Goal: Information Seeking & Learning: Learn about a topic

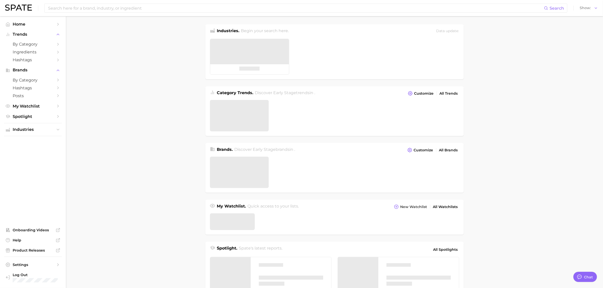
type textarea "x"
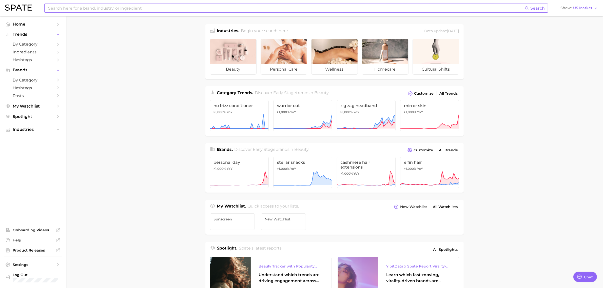
click at [130, 11] on input at bounding box center [286, 8] width 477 height 9
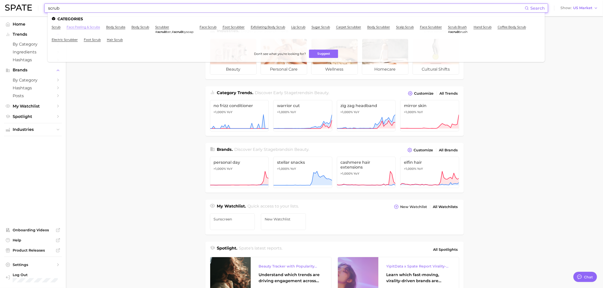
type input "scrub"
click at [78, 27] on link "face peeling & scrubs" at bounding box center [83, 27] width 33 height 4
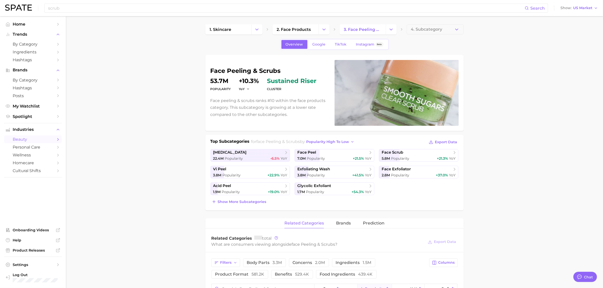
type textarea "x"
click at [320, 44] on span "Google" at bounding box center [319, 44] width 13 height 4
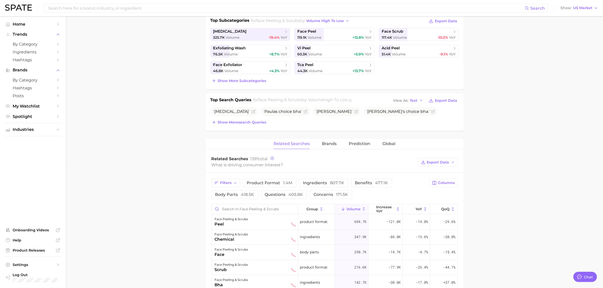
scroll to position [127, 0]
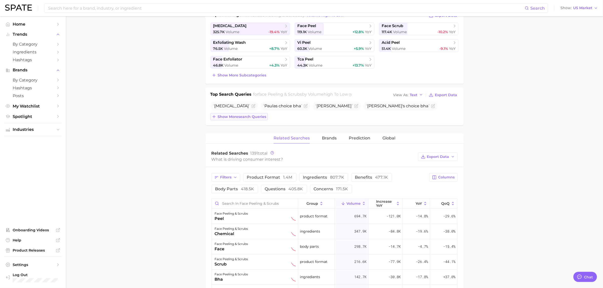
click at [235, 116] on span "Show more search queries" at bounding box center [242, 117] width 49 height 4
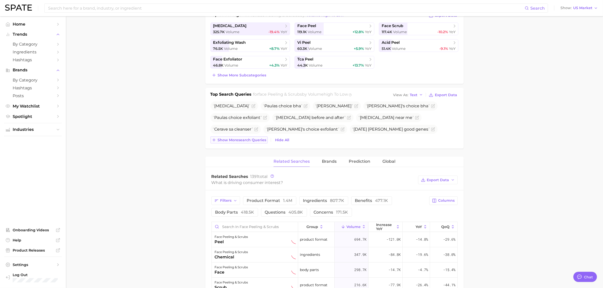
click at [232, 138] on button "Show more search queries" at bounding box center [238, 140] width 57 height 7
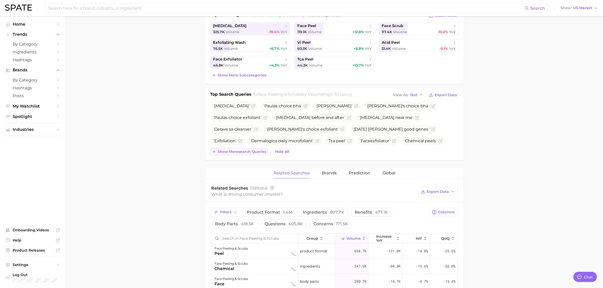
click at [247, 151] on span "Show more search queries" at bounding box center [242, 152] width 49 height 4
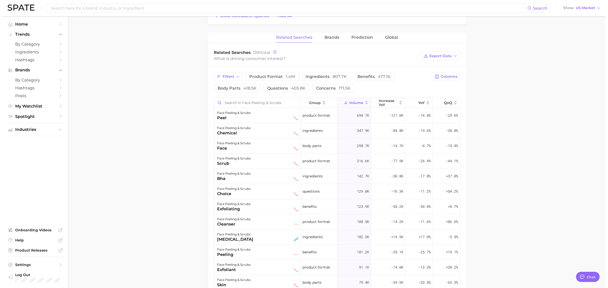
scroll to position [285, 0]
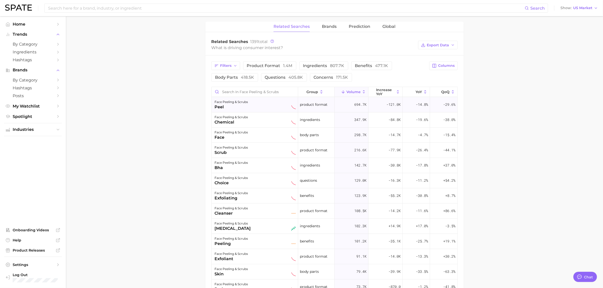
click at [251, 108] on div "face peeling & scrubs peel" at bounding box center [255, 104] width 81 height 11
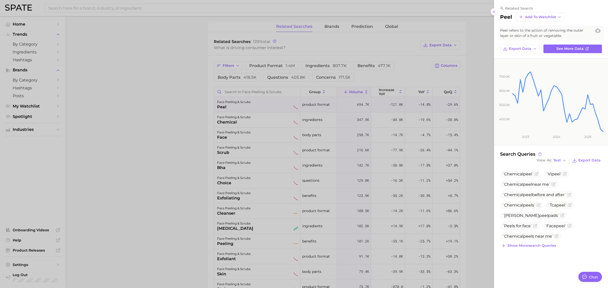
click at [189, 103] on div at bounding box center [304, 144] width 608 height 288
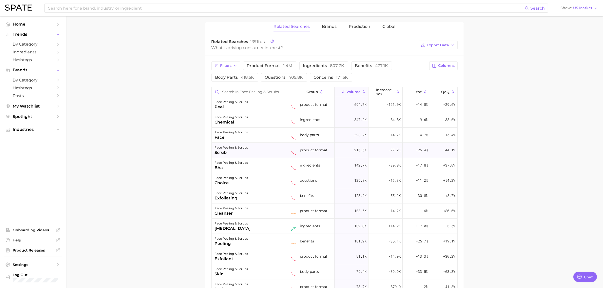
click at [267, 150] on div "face peeling & scrubs scrub" at bounding box center [255, 150] width 81 height 11
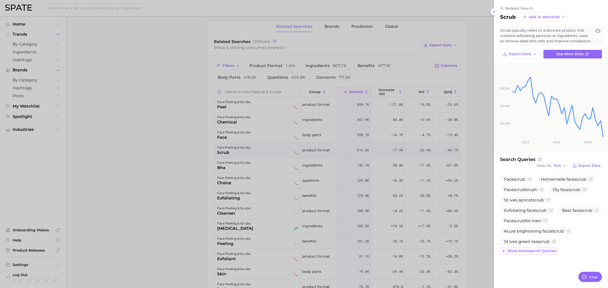
click at [534, 253] on span "Show more search queries" at bounding box center [531, 251] width 49 height 4
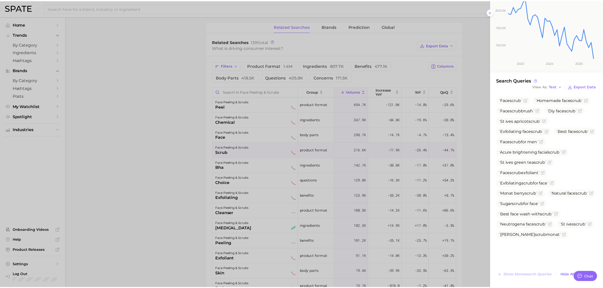
scroll to position [84, 0]
click at [474, 94] on div at bounding box center [304, 144] width 608 height 288
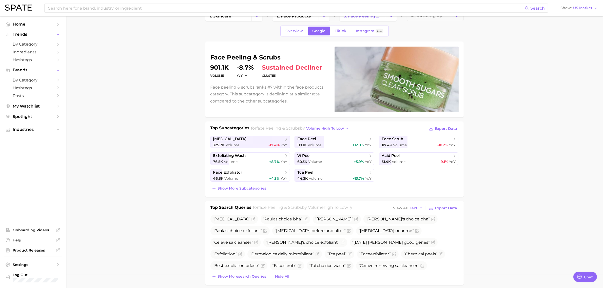
scroll to position [0, 0]
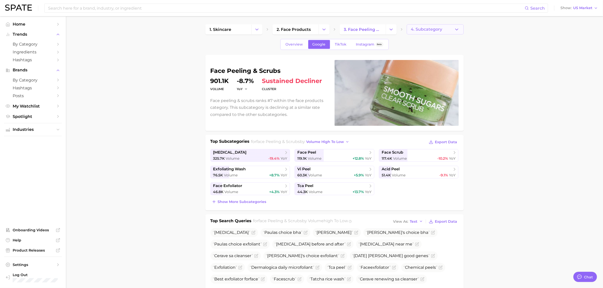
click at [430, 25] on button "4. Subcategory" at bounding box center [435, 29] width 57 height 10
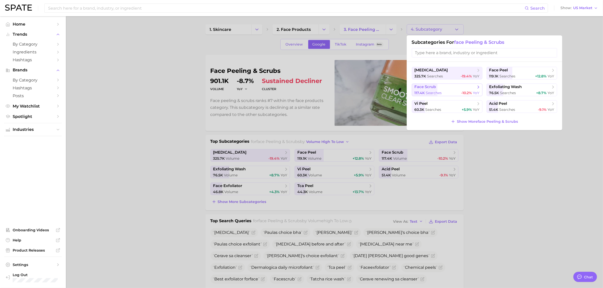
click at [435, 91] on span "searches" at bounding box center [434, 93] width 16 height 5
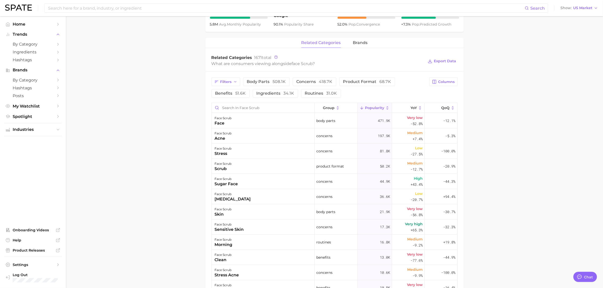
scroll to position [222, 0]
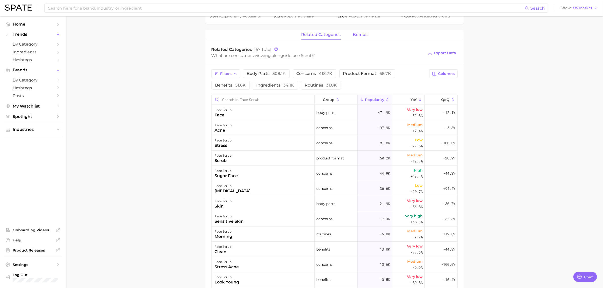
click at [356, 34] on span "brands" at bounding box center [360, 34] width 15 height 5
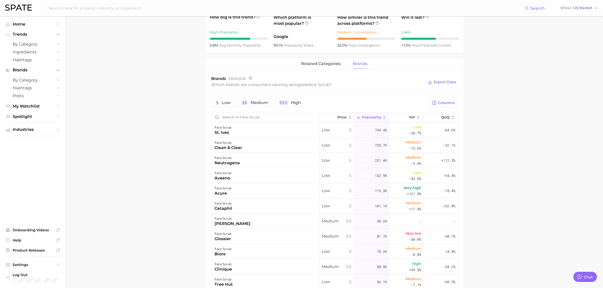
scroll to position [190, 0]
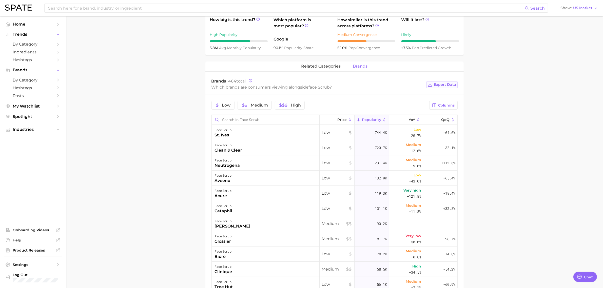
click at [447, 85] on span "Export Data" at bounding box center [445, 85] width 22 height 4
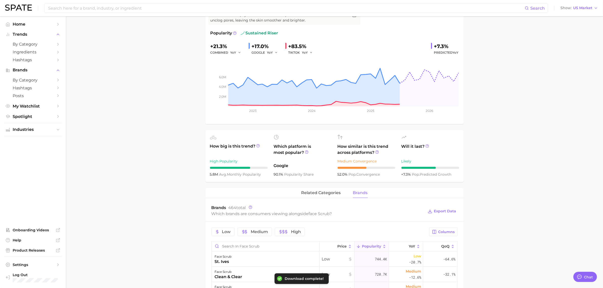
scroll to position [0, 0]
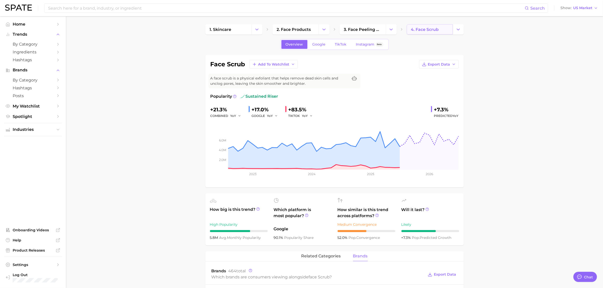
click at [418, 28] on span "4. face scrub" at bounding box center [425, 29] width 28 height 5
click at [374, 29] on span "3. face peeling & scrubs" at bounding box center [362, 29] width 37 height 5
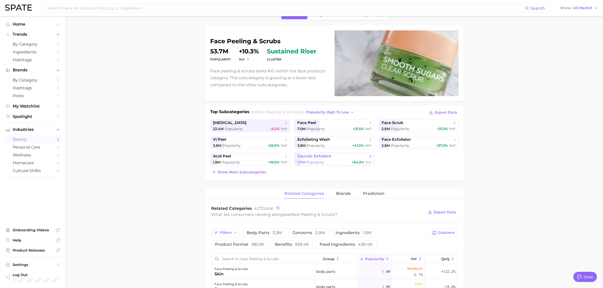
scroll to position [63, 0]
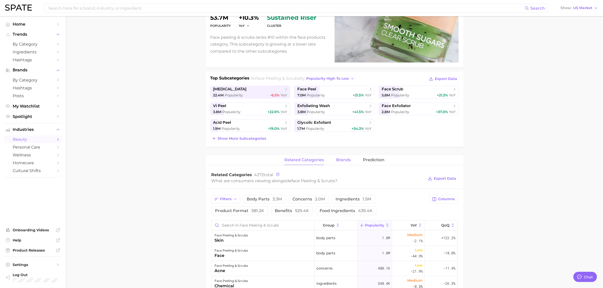
click at [344, 162] on span "brands" at bounding box center [343, 160] width 15 height 5
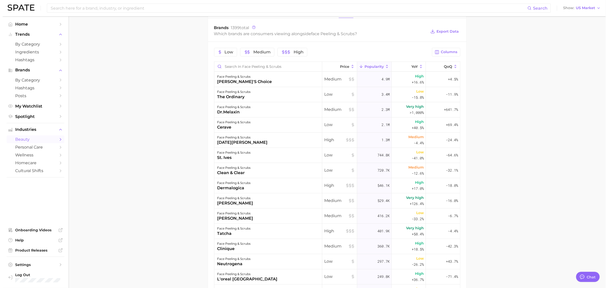
scroll to position [222, 0]
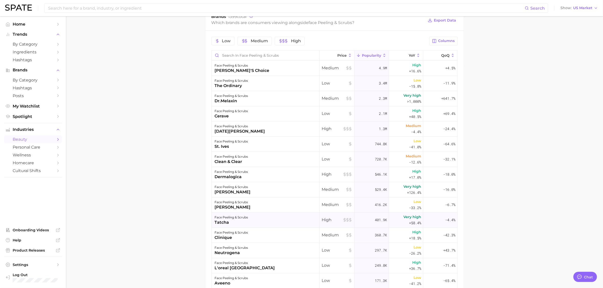
click at [246, 216] on div "face peeling & scrubs" at bounding box center [231, 218] width 33 height 6
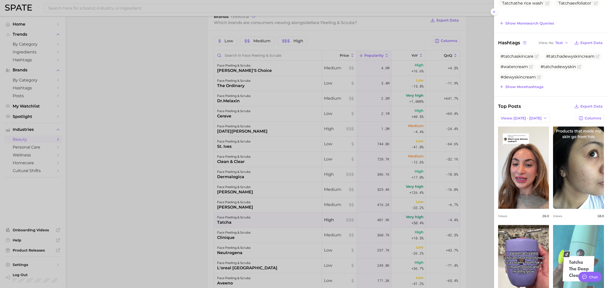
scroll to position [127, 0]
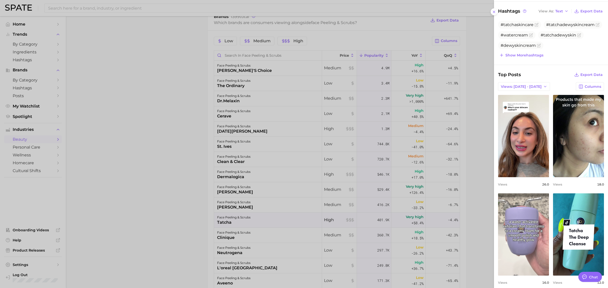
click at [538, 218] on link "view post on TikTok" at bounding box center [523, 234] width 51 height 82
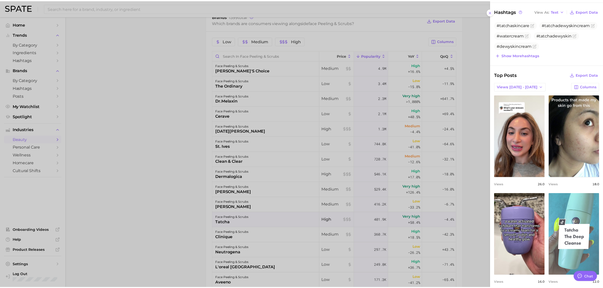
scroll to position [190, 0]
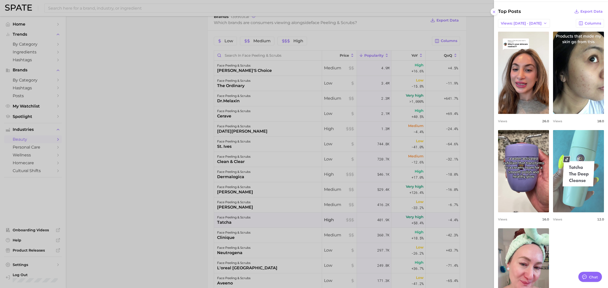
click at [571, 206] on link "view post on TikTok" at bounding box center [578, 171] width 51 height 82
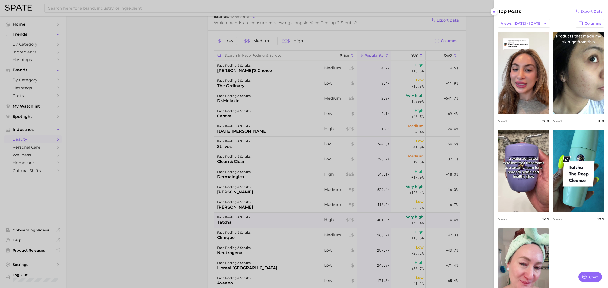
click at [175, 184] on div at bounding box center [304, 144] width 608 height 288
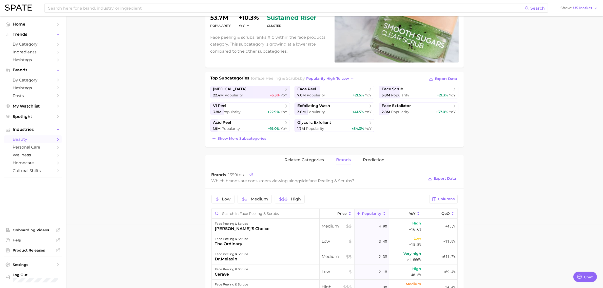
scroll to position [0, 0]
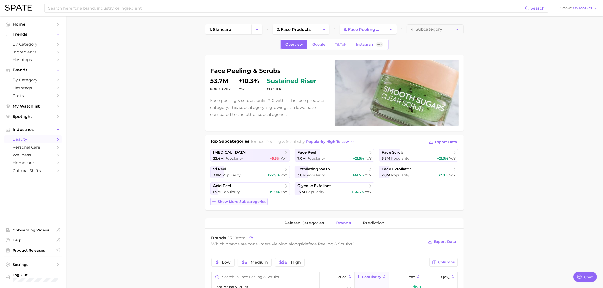
click at [228, 199] on button "Show more subcategories" at bounding box center [238, 201] width 57 height 7
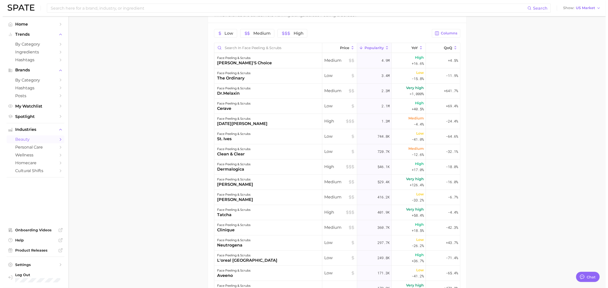
scroll to position [348, 0]
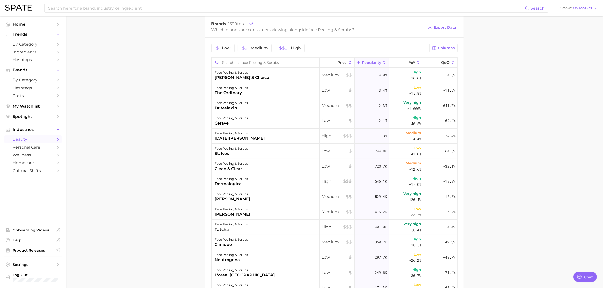
click at [182, 78] on main "1. skincare 2. face products 3. face peeling & scrubs 4. Subcategory Overview G…" at bounding box center [334, 22] width 537 height 709
click at [306, 77] on div "face peeling & scrubs [PERSON_NAME]'s choice" at bounding box center [266, 75] width 108 height 15
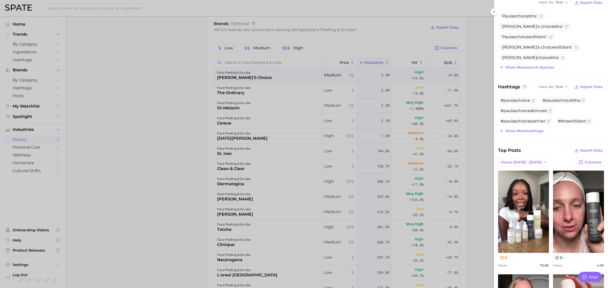
scroll to position [0, 0]
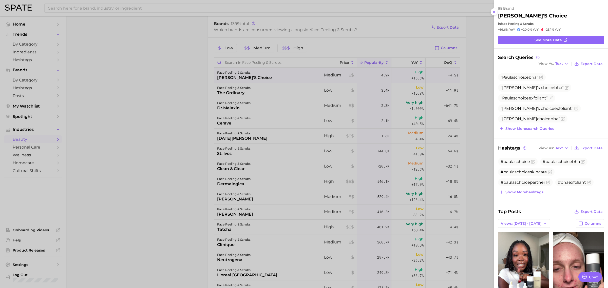
click at [558, 128] on div "Show more search queries" at bounding box center [551, 128] width 106 height 7
click at [166, 105] on div at bounding box center [304, 144] width 608 height 288
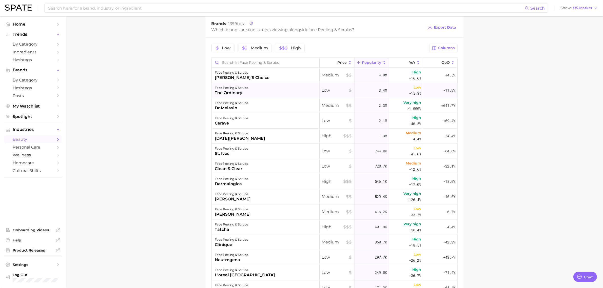
click at [251, 92] on div "face peeling & scrubs the ordinary" at bounding box center [266, 90] width 108 height 15
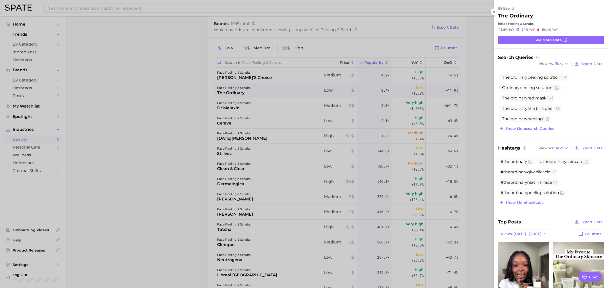
click at [195, 61] on div at bounding box center [304, 144] width 608 height 288
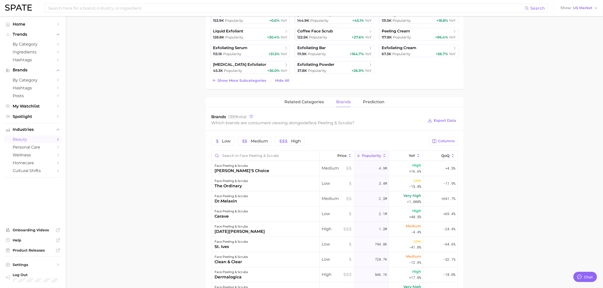
scroll to position [253, 0]
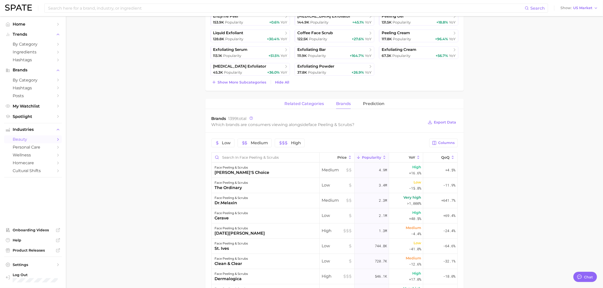
click at [306, 106] on span "related categories" at bounding box center [304, 104] width 40 height 5
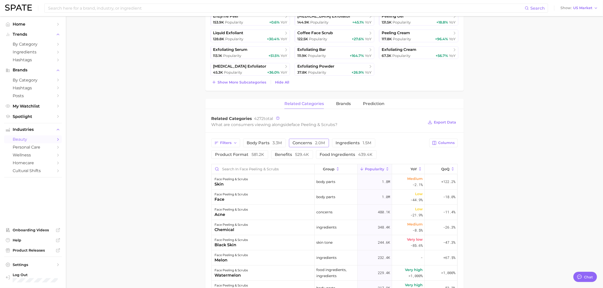
click at [296, 144] on span "concerns 2.0m" at bounding box center [309, 143] width 32 height 4
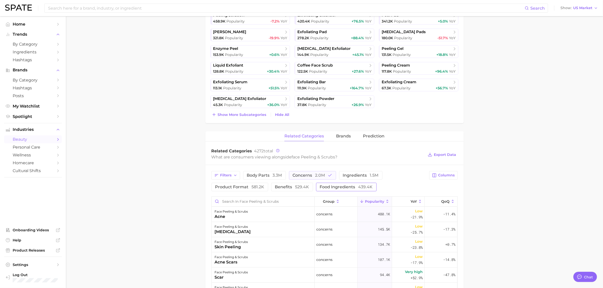
scroll to position [222, 0]
drag, startPoint x: 353, startPoint y: 175, endPoint x: 347, endPoint y: 177, distance: 5.8
click at [353, 175] on span "ingredients 1.5m" at bounding box center [361, 175] width 36 height 4
click at [311, 175] on span "concerns 2.0m" at bounding box center [309, 175] width 32 height 4
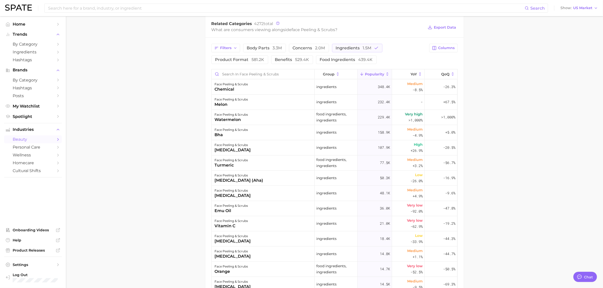
scroll to position [380, 0]
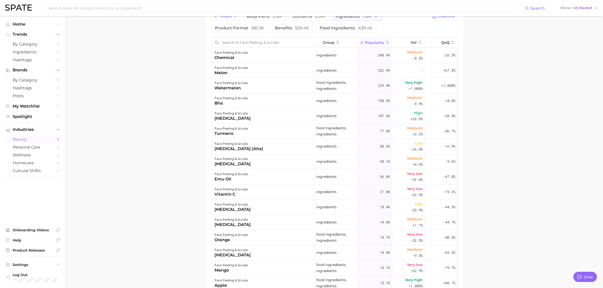
drag, startPoint x: 9, startPoint y: 125, endPoint x: 0, endPoint y: 126, distance: 8.9
click at [9, 126] on button "Industries" at bounding box center [33, 130] width 58 height 8
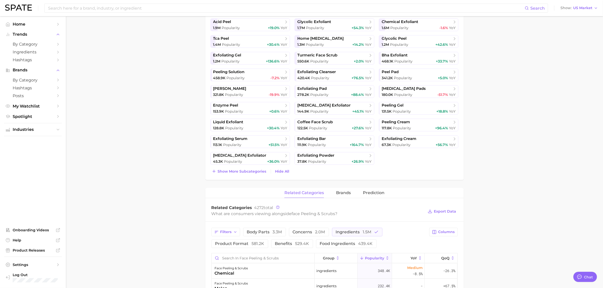
scroll to position [69, 0]
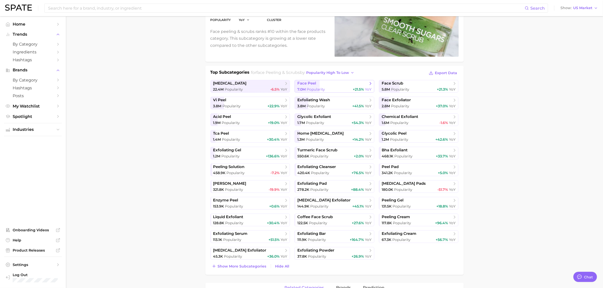
click at [315, 86] on link "face peel 7.0m Popularity +21.5% YoY" at bounding box center [335, 86] width 80 height 13
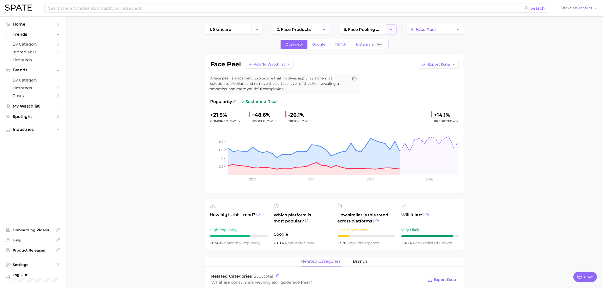
click at [394, 28] on button "Change Category" at bounding box center [391, 29] width 11 height 10
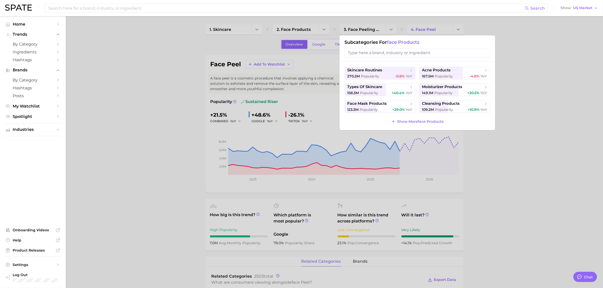
click at [381, 49] on input "search" at bounding box center [417, 52] width 145 height 9
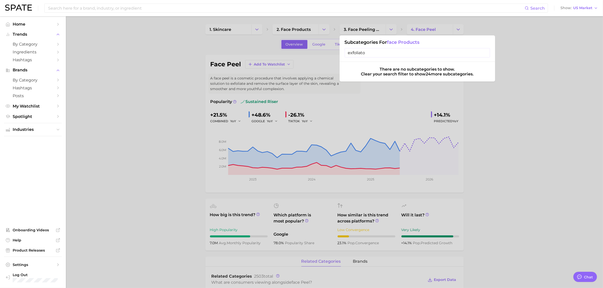
type input "exfoliator"
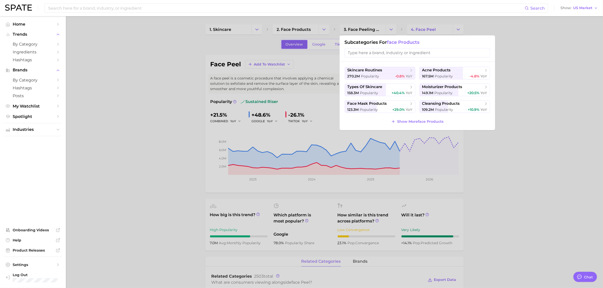
click at [459, 27] on div at bounding box center [301, 144] width 603 height 288
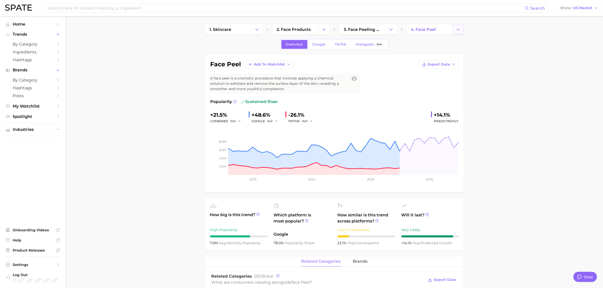
click at [457, 28] on icon "Change Category" at bounding box center [458, 29] width 5 height 5
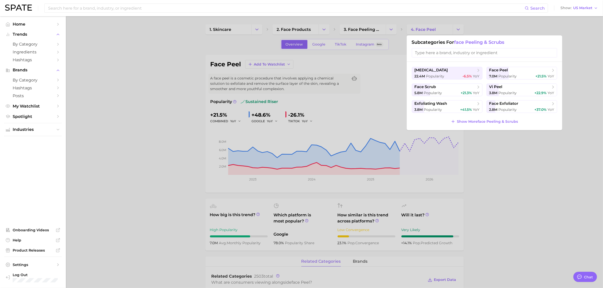
click at [440, 29] on div at bounding box center [301, 144] width 603 height 288
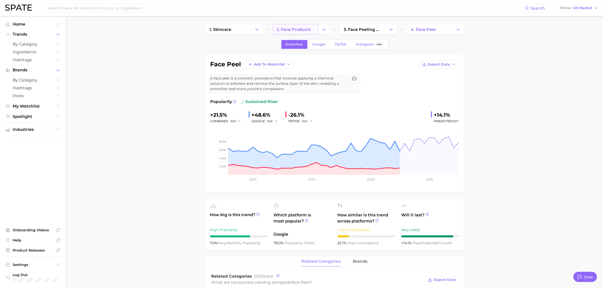
click at [313, 25] on link "2. face products" at bounding box center [296, 29] width 46 height 10
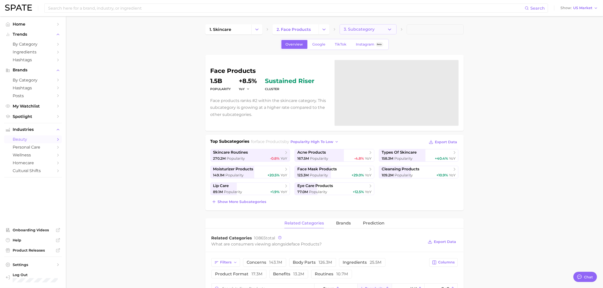
click at [355, 29] on span "3. Subcategory" at bounding box center [359, 29] width 31 height 5
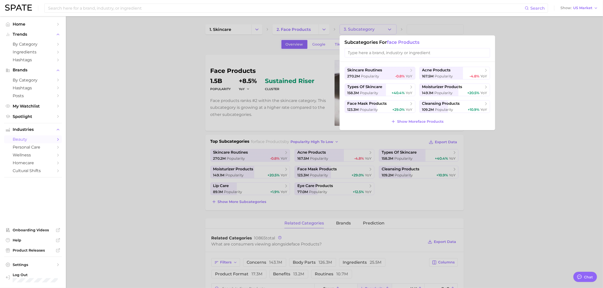
click at [363, 55] on input "search" at bounding box center [417, 52] width 145 height 9
click at [298, 28] on div at bounding box center [301, 144] width 603 height 288
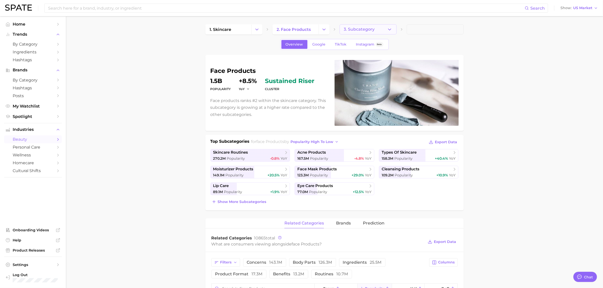
click at [368, 30] on span "3. Subcategory" at bounding box center [359, 29] width 31 height 5
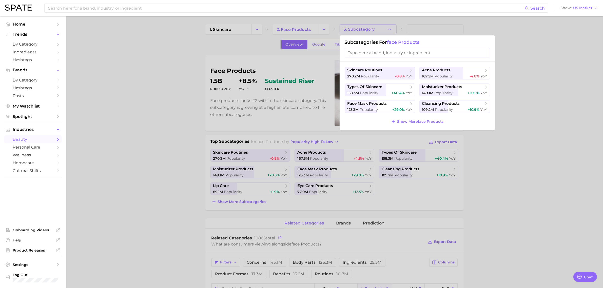
click at [367, 51] on input "search" at bounding box center [417, 52] width 145 height 9
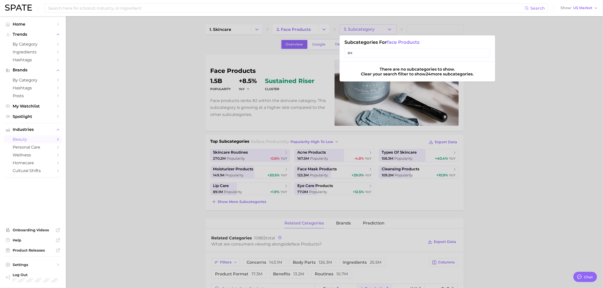
type input "exf"
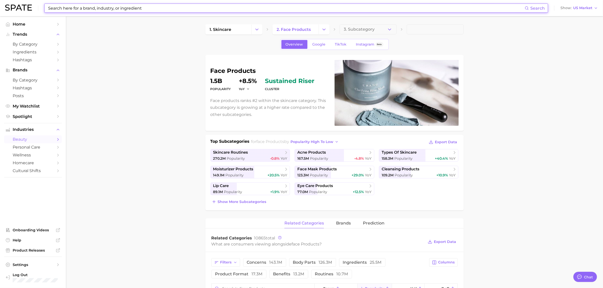
click at [179, 10] on input at bounding box center [286, 8] width 477 height 9
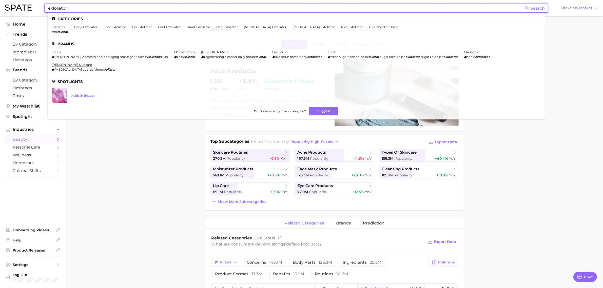
type input "exfoliator"
click at [63, 26] on link "exfoliator" at bounding box center [59, 27] width 14 height 4
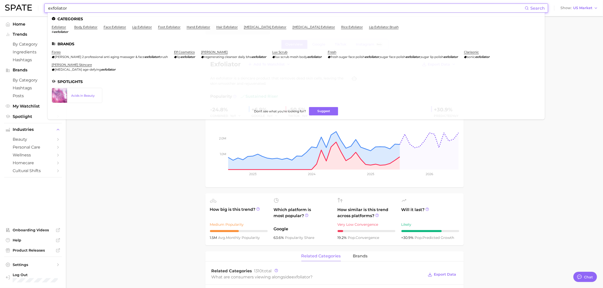
click at [99, 7] on input "exfoliator" at bounding box center [286, 8] width 477 height 9
click at [113, 26] on link "face exfoliator" at bounding box center [115, 27] width 23 height 4
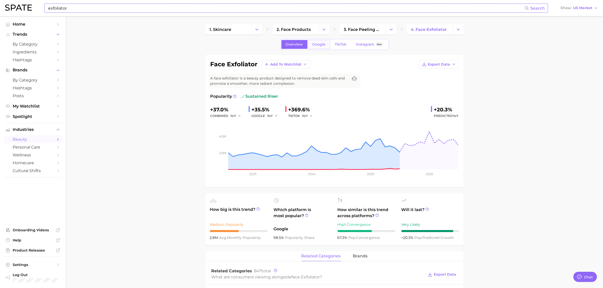
click at [320, 43] on span "Google" at bounding box center [319, 44] width 13 height 4
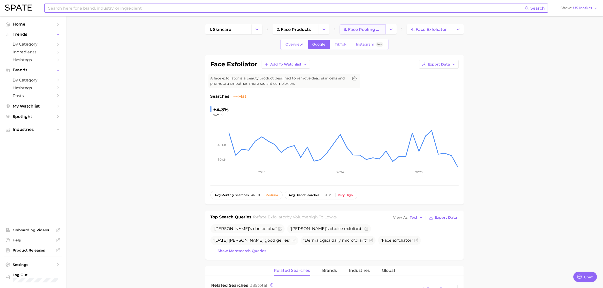
click at [374, 30] on span "3. face peeling & scrubs" at bounding box center [362, 29] width 37 height 5
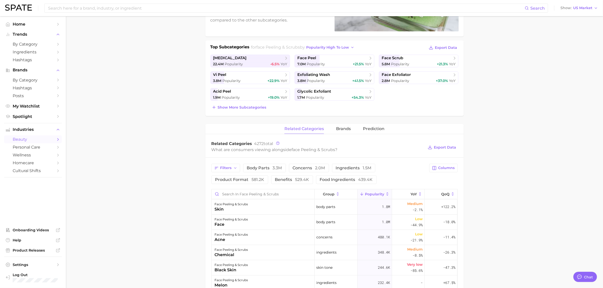
scroll to position [95, 0]
click at [248, 104] on button "Show more subcategories" at bounding box center [238, 106] width 57 height 7
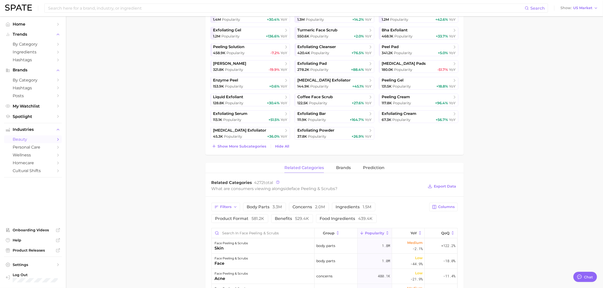
scroll to position [190, 0]
click at [342, 166] on span "brands" at bounding box center [343, 167] width 15 height 5
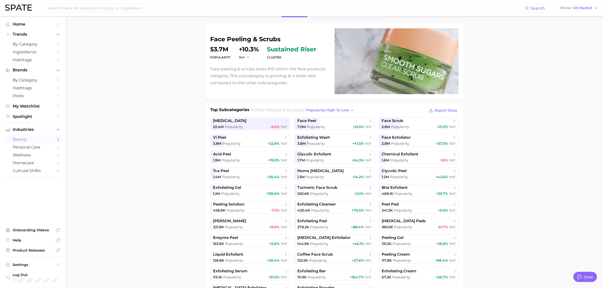
scroll to position [0, 0]
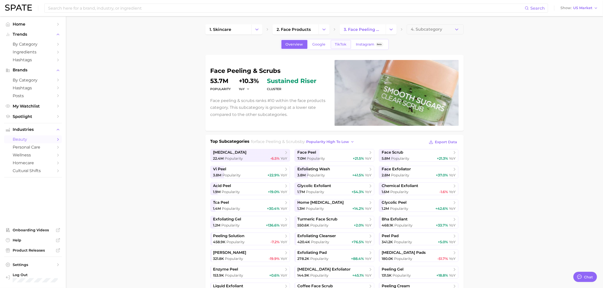
click at [340, 44] on span "TikTok" at bounding box center [341, 44] width 12 height 4
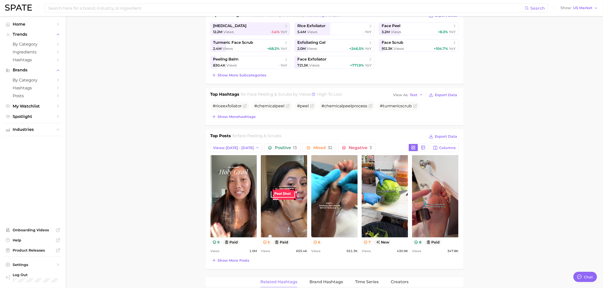
scroll to position [158, 0]
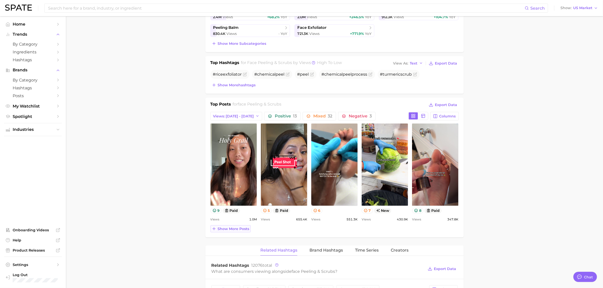
click at [247, 229] on span "Show more posts" at bounding box center [234, 229] width 32 height 4
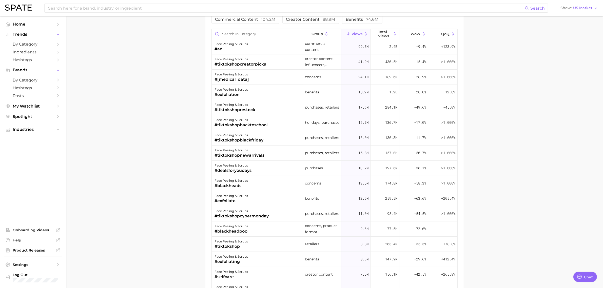
scroll to position [507, 0]
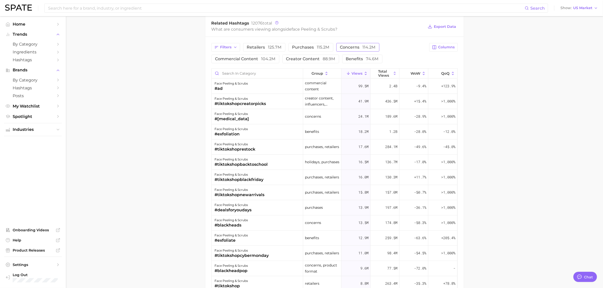
click at [350, 51] on button "concerns 114.2m" at bounding box center [357, 47] width 43 height 9
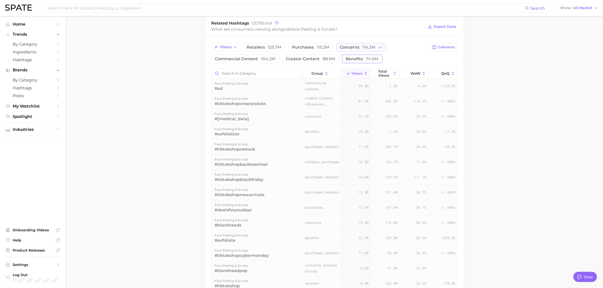
click at [355, 57] on span "benefits 74.6m" at bounding box center [362, 59] width 33 height 4
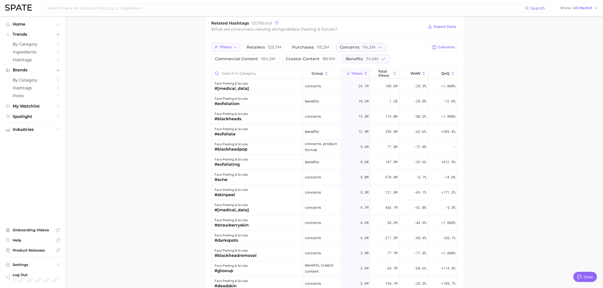
click at [236, 45] on button "Filters" at bounding box center [225, 47] width 29 height 9
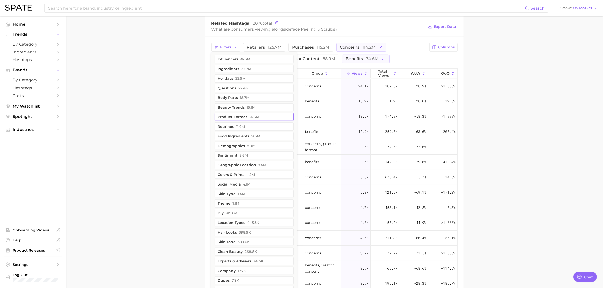
click at [258, 117] on span "14.6m" at bounding box center [254, 117] width 10 height 4
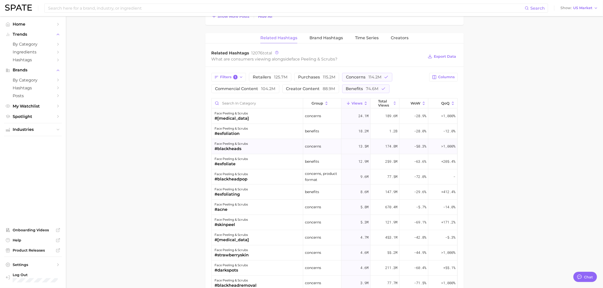
scroll to position [475, 0]
